Goal: Information Seeking & Learning: Learn about a topic

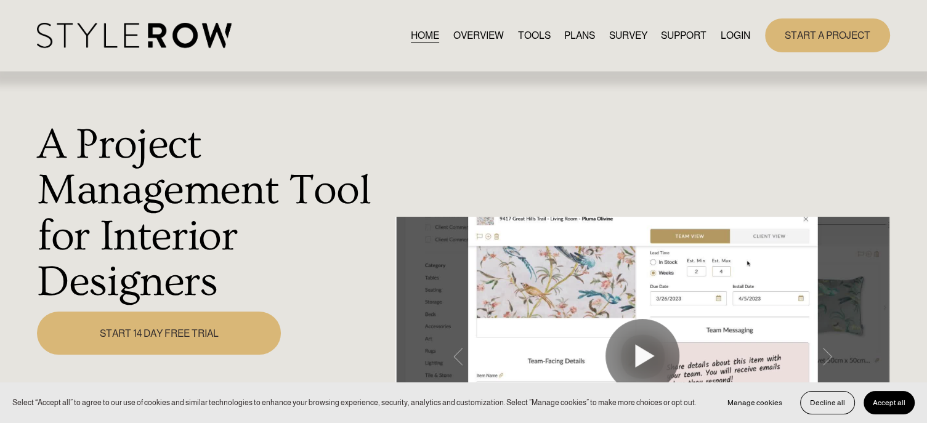
click at [736, 41] on link "LOGIN" at bounding box center [736, 35] width 30 height 17
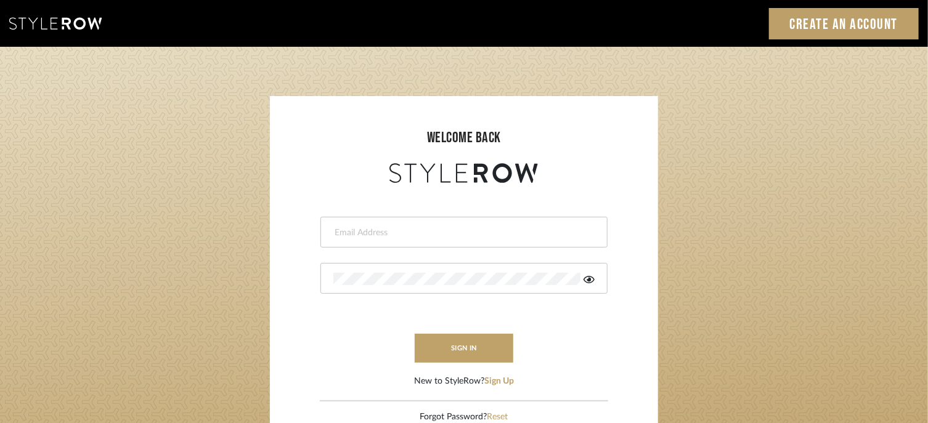
type input "[PERSON_NAME][EMAIL_ADDRESS][DOMAIN_NAME]"
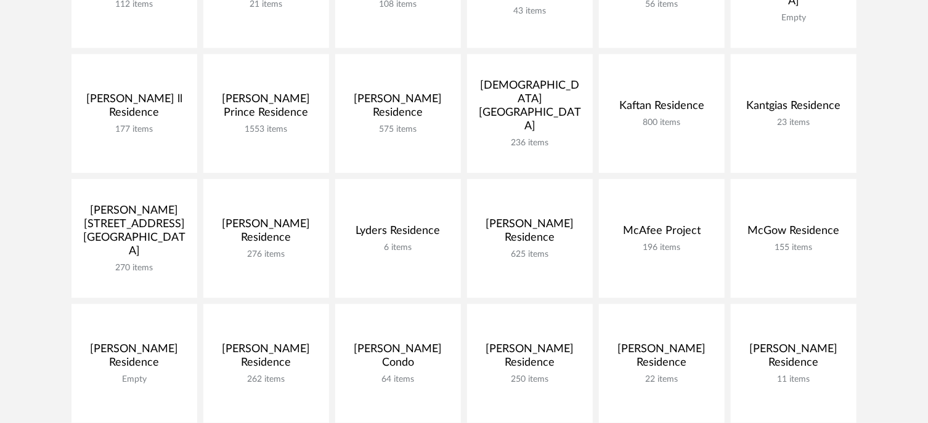
scroll to position [428, 0]
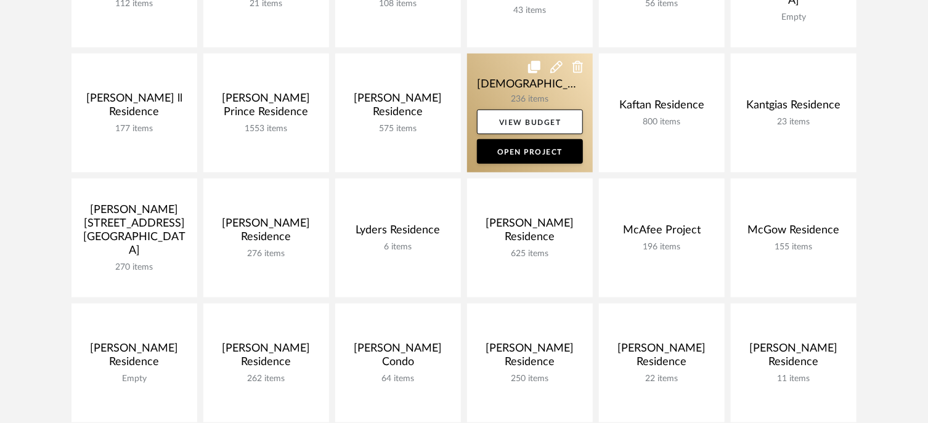
click at [515, 97] on link at bounding box center [530, 113] width 126 height 119
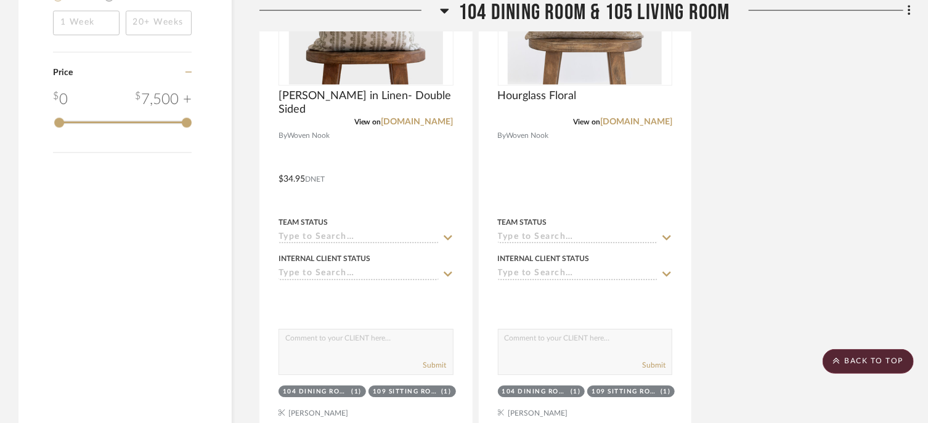
scroll to position [2044, 0]
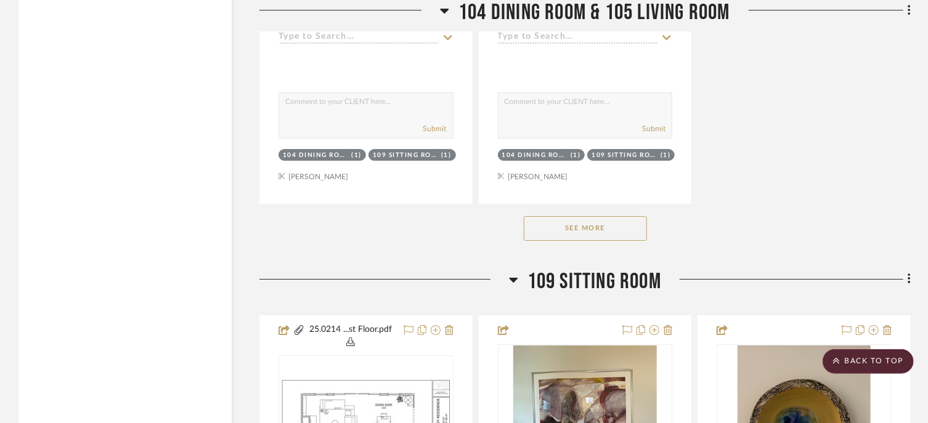
click at [574, 241] on button "See More" at bounding box center [585, 228] width 123 height 25
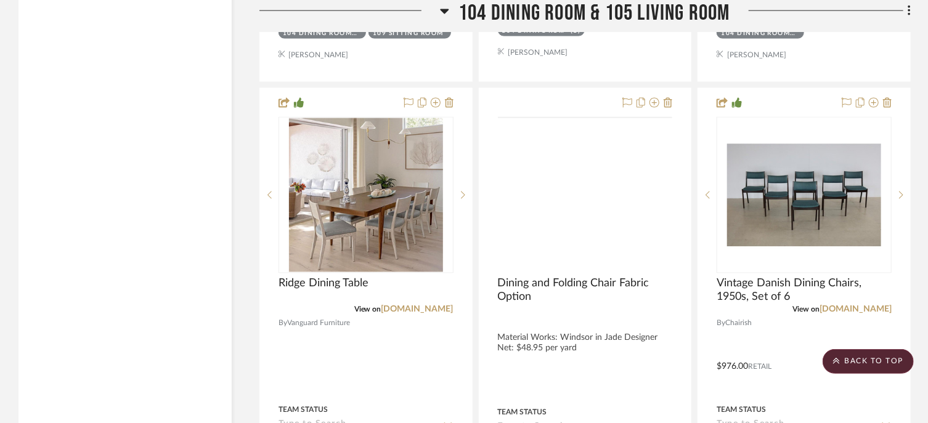
scroll to position [3265, 0]
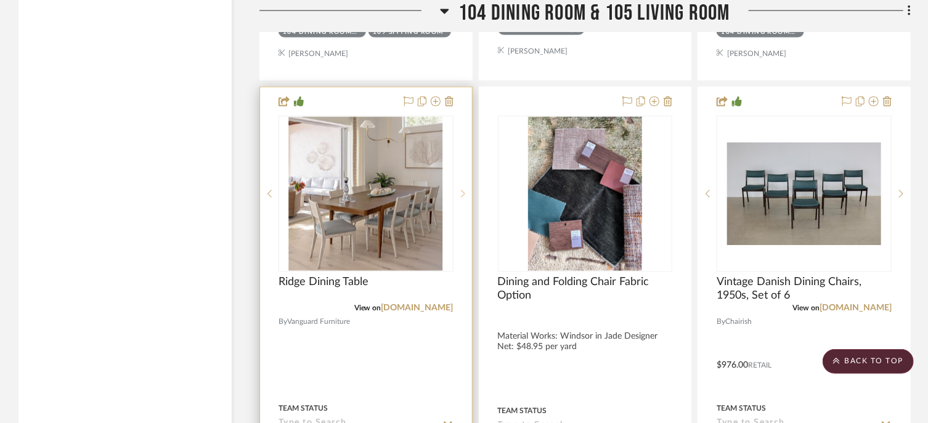
click at [463, 197] on icon at bounding box center [463, 194] width 4 height 9
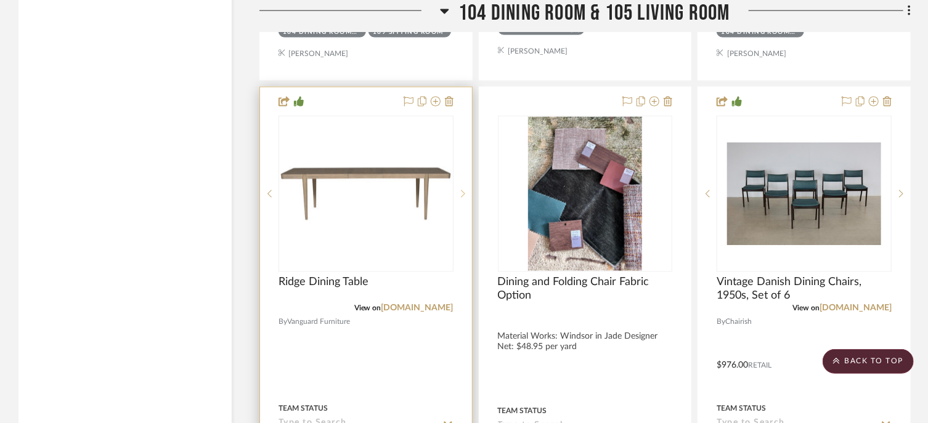
click at [463, 197] on icon at bounding box center [463, 194] width 4 height 9
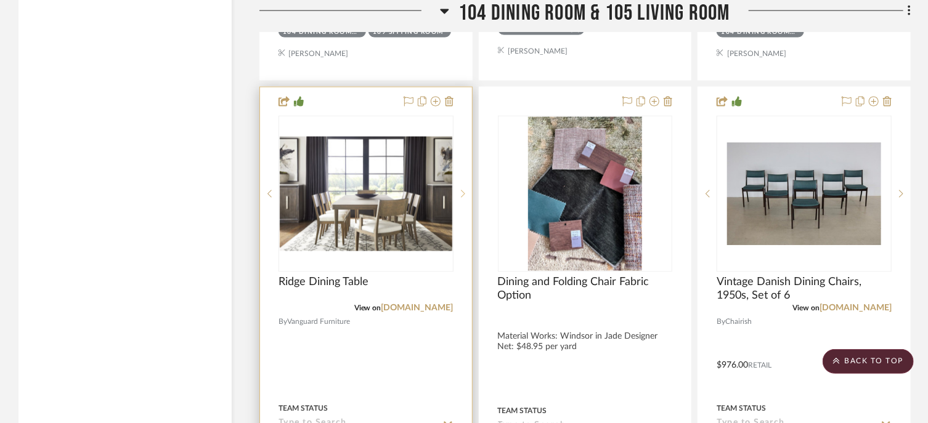
click at [463, 197] on icon at bounding box center [463, 194] width 4 height 9
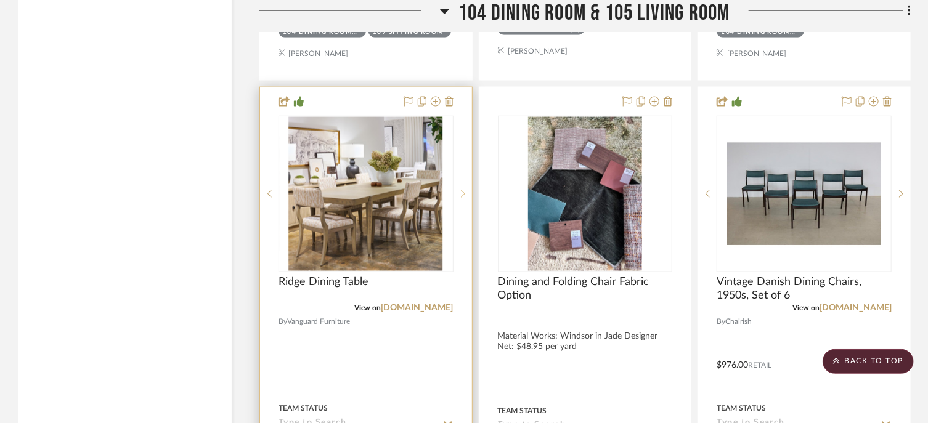
click at [463, 197] on icon at bounding box center [463, 194] width 4 height 9
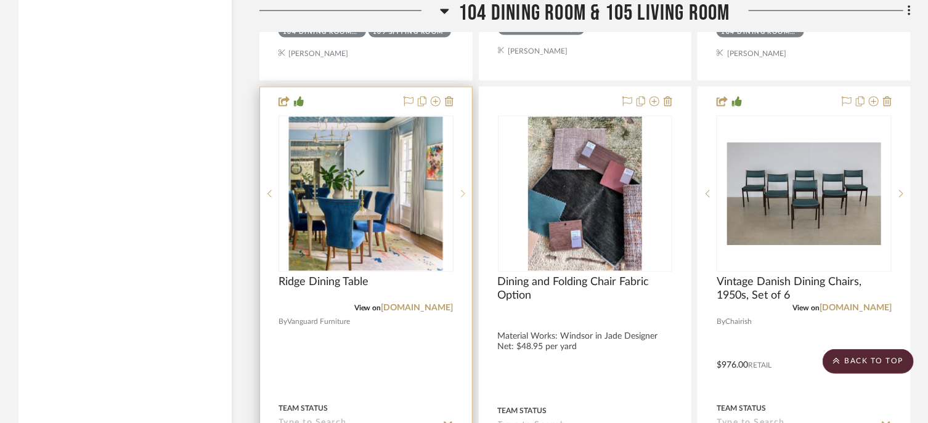
click at [463, 197] on icon at bounding box center [463, 194] width 4 height 9
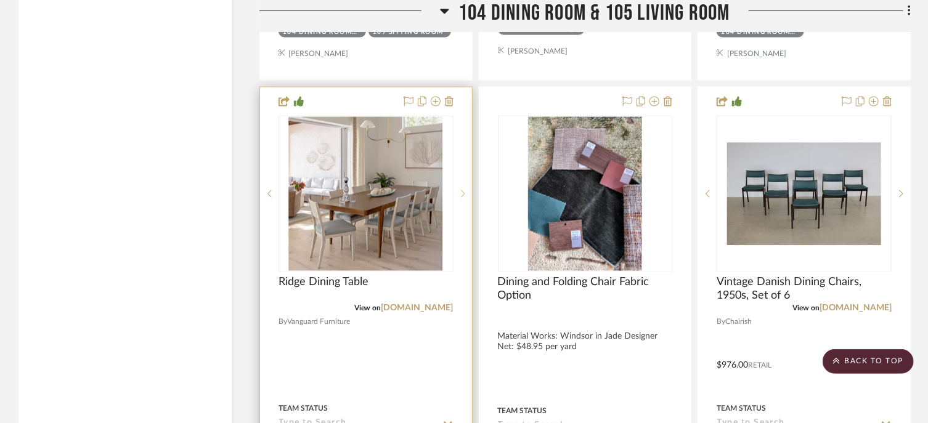
click at [463, 197] on icon at bounding box center [463, 194] width 4 height 9
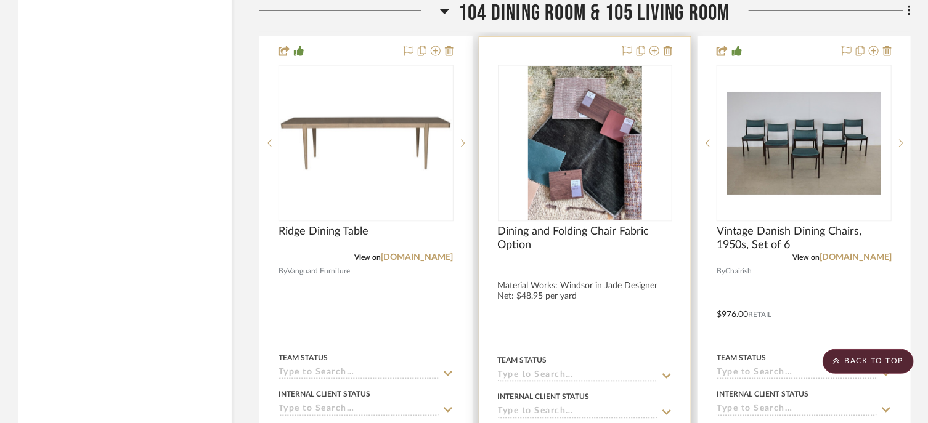
scroll to position [3317, 0]
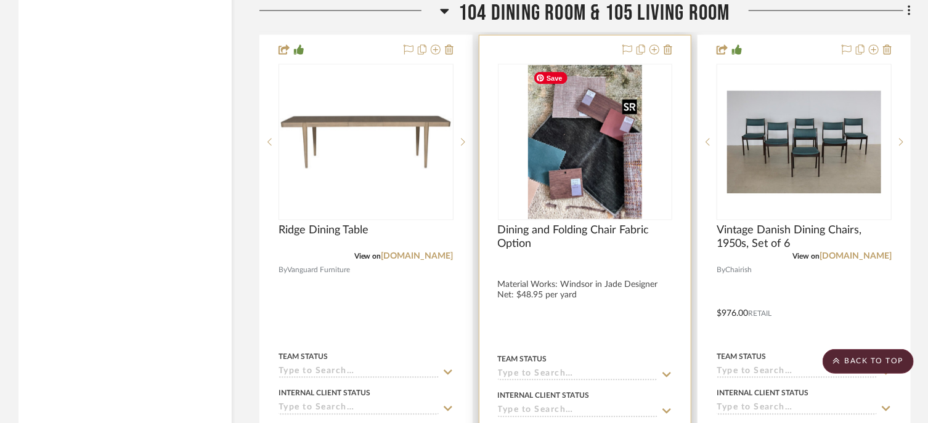
click at [597, 183] on img "0" at bounding box center [584, 142] width 113 height 154
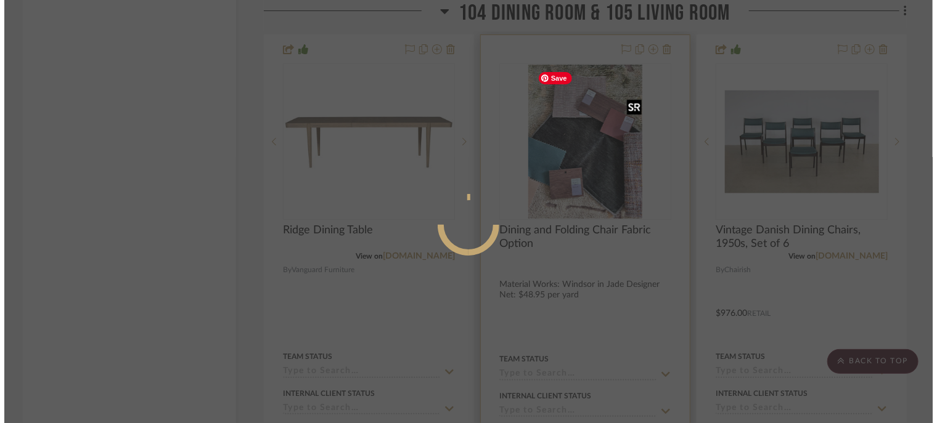
scroll to position [0, 0]
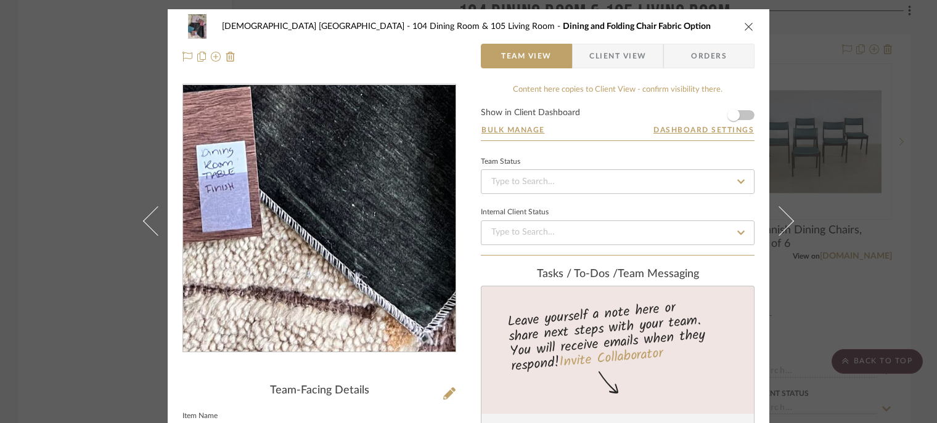
click at [332, 317] on img "0" at bounding box center [319, 218] width 197 height 267
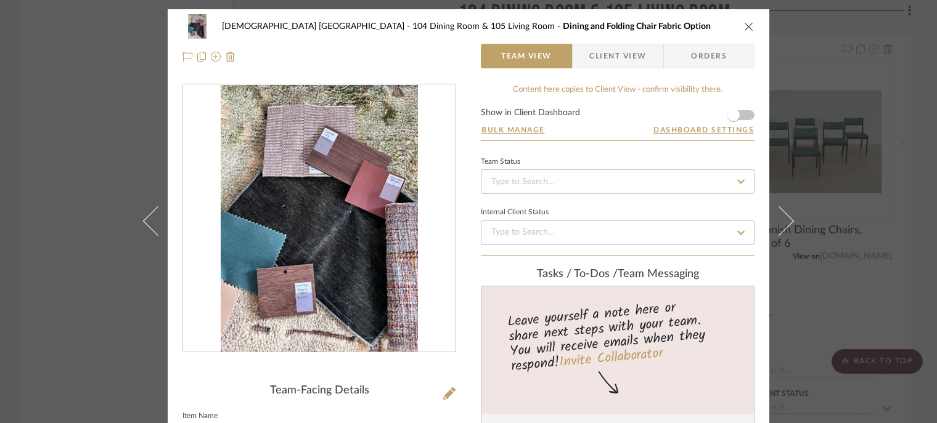
click at [738, 27] on div "Ireland Salisbury Residence 104 Dining Room & 105 Living Room Dining and Foldin…" at bounding box center [468, 26] width 572 height 25
click at [744, 30] on icon "close" at bounding box center [749, 27] width 10 height 10
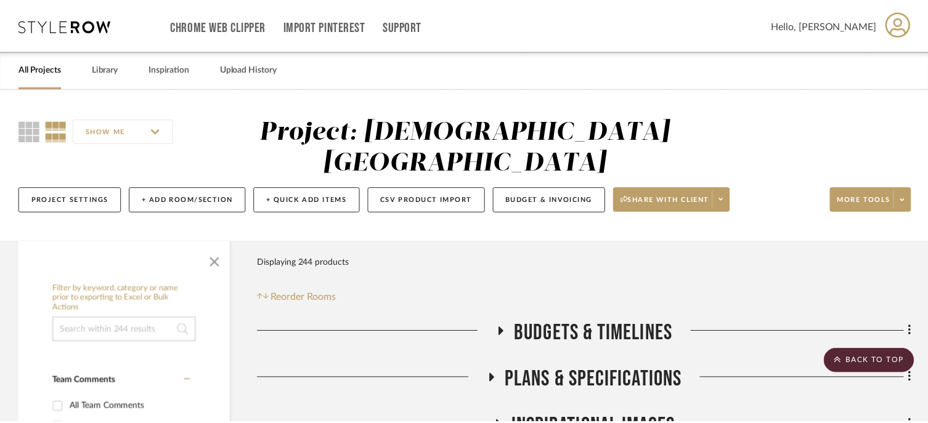
scroll to position [3317, 0]
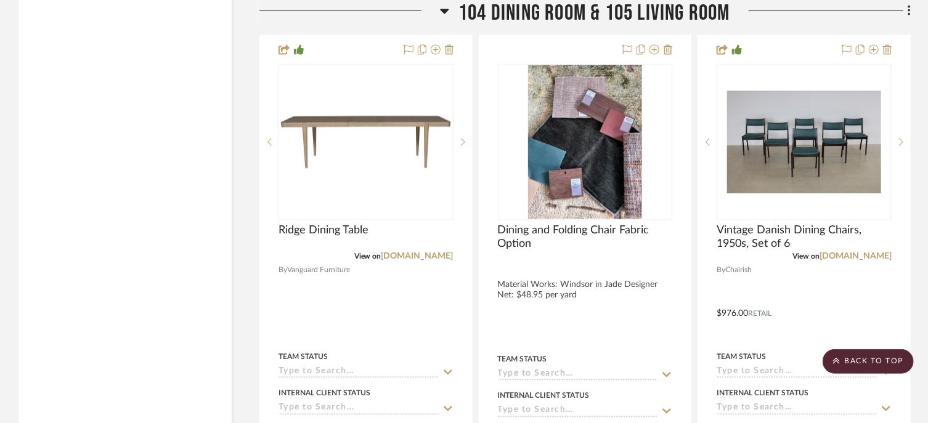
click at [618, 17] on span "104 Dining Room & 105 Living Room" at bounding box center [594, 13] width 272 height 26
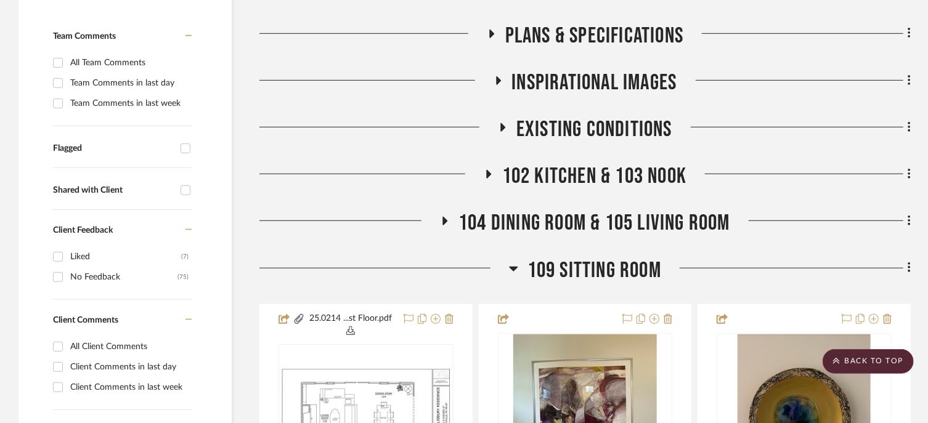
scroll to position [308, 0]
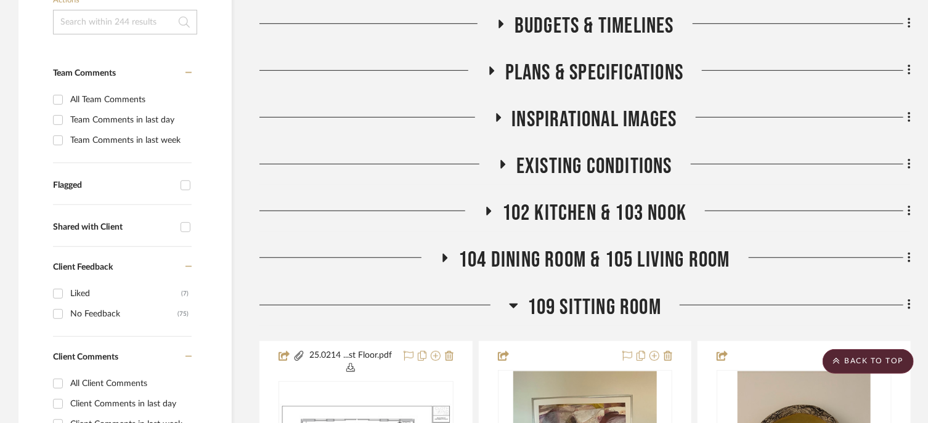
click at [582, 209] on span "102 Kitchen & 103 Nook" at bounding box center [594, 213] width 184 height 26
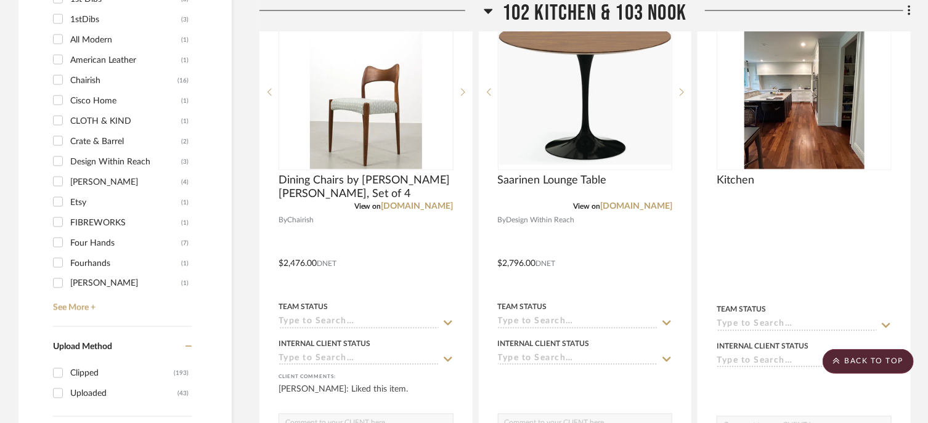
scroll to position [1120, 0]
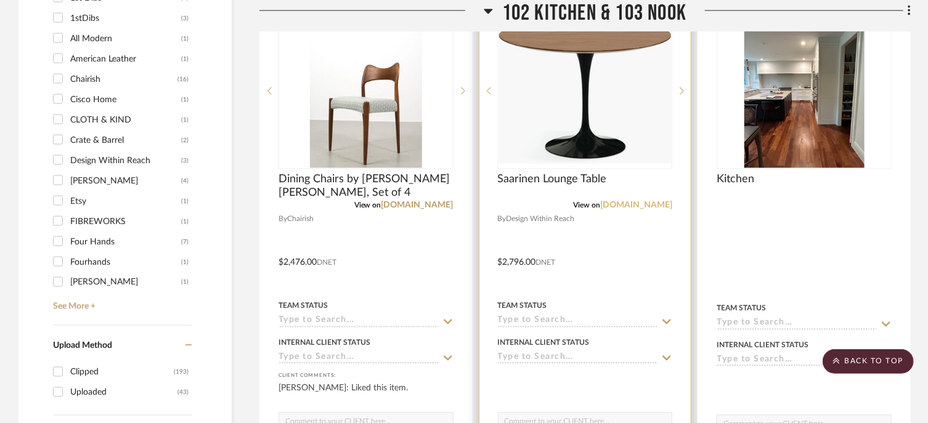
click at [651, 208] on link "dwr.com" at bounding box center [636, 206] width 72 height 9
click at [656, 206] on link "dwr.com" at bounding box center [636, 206] width 72 height 9
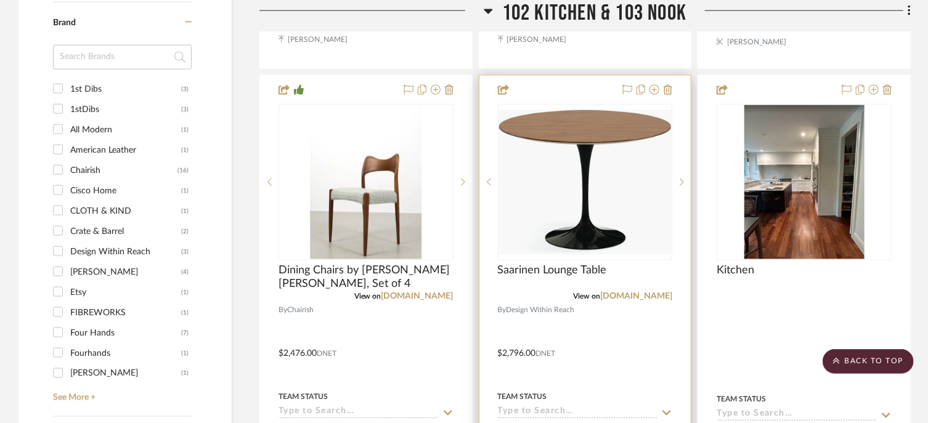
scroll to position [1001, 0]
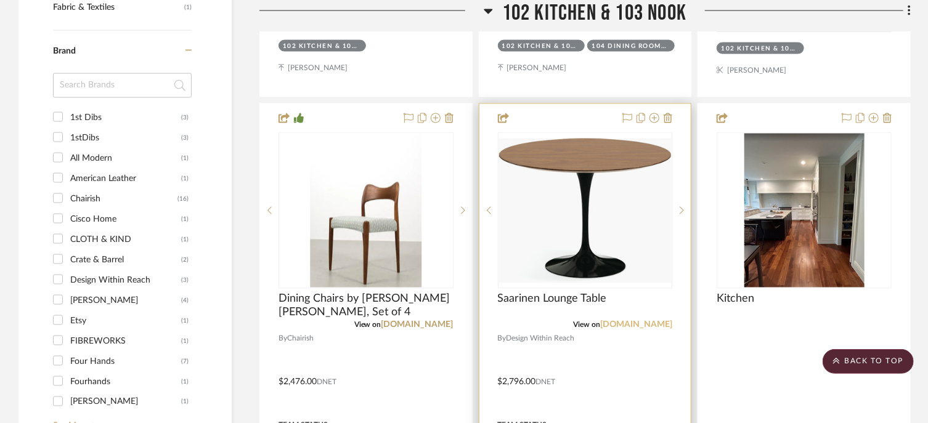
click at [655, 324] on link "dwr.com" at bounding box center [636, 325] width 72 height 9
click at [564, 242] on img "0" at bounding box center [585, 211] width 173 height 144
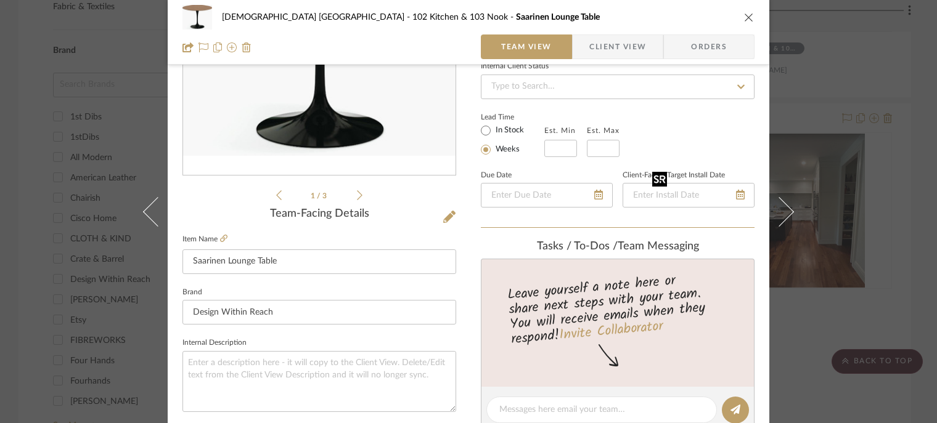
scroll to position [722, 0]
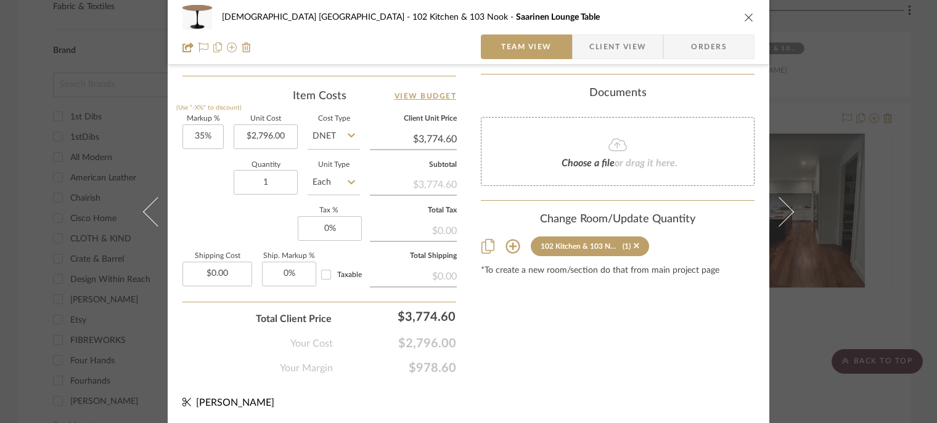
click at [748, 20] on icon "close" at bounding box center [749, 17] width 10 height 10
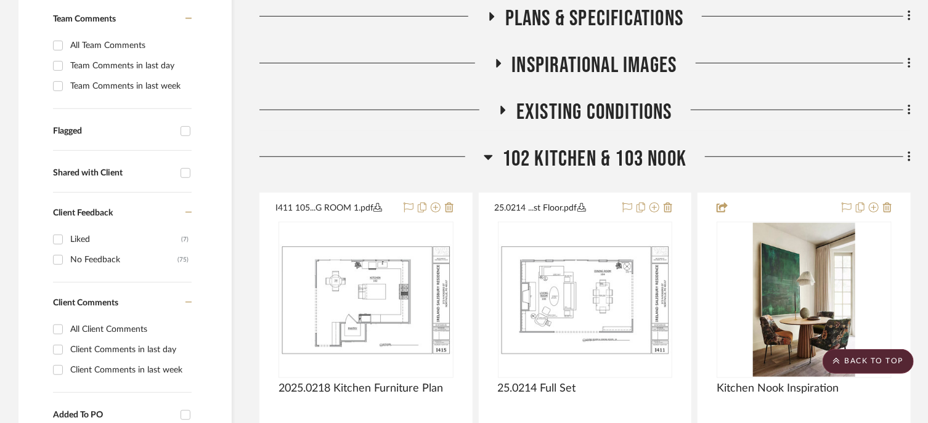
scroll to position [377, 0]
